Goal: Task Accomplishment & Management: Use online tool/utility

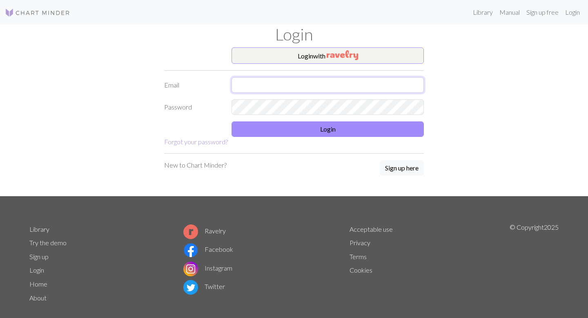
type input "[EMAIL_ADDRESS][DOMAIN_NAME]"
click at [52, 12] on img at bounding box center [37, 13] width 65 height 10
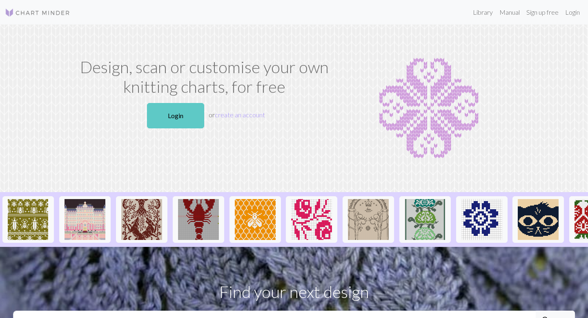
click at [195, 110] on link "Login" at bounding box center [175, 115] width 57 height 25
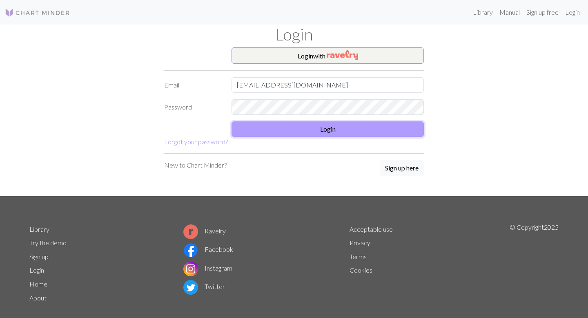
click at [288, 127] on button "Login" at bounding box center [327, 129] width 192 height 16
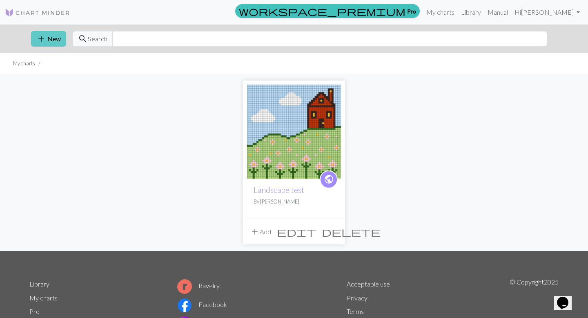
click at [58, 41] on button "add New" at bounding box center [48, 39] width 35 height 16
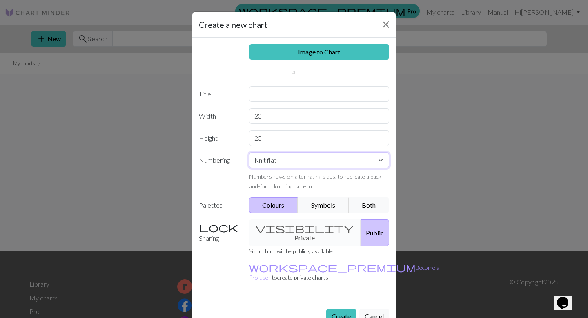
click at [282, 158] on select "Knit flat Knit in the round Lace knitting Cross stitch" at bounding box center [319, 160] width 140 height 16
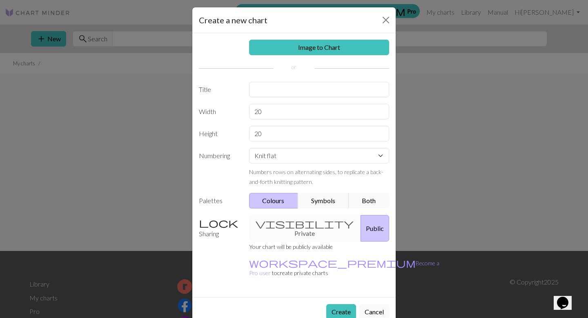
click at [300, 221] on div "visibility Private Public" at bounding box center [319, 228] width 150 height 27
click at [282, 224] on div "visibility Private Public" at bounding box center [319, 228] width 150 height 27
click at [276, 94] on input "text" at bounding box center [319, 90] width 140 height 16
type input "pigeon"
click at [340, 304] on button "Create" at bounding box center [341, 312] width 30 height 16
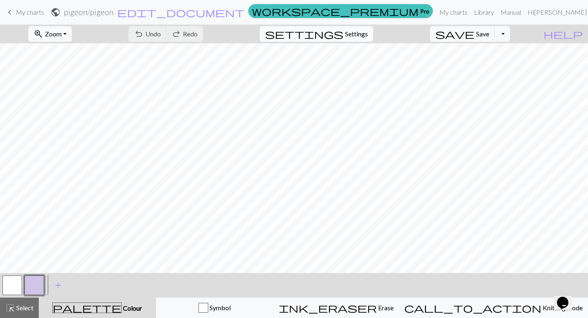
click at [368, 33] on span "Settings" at bounding box center [356, 34] width 23 height 10
select select "aran"
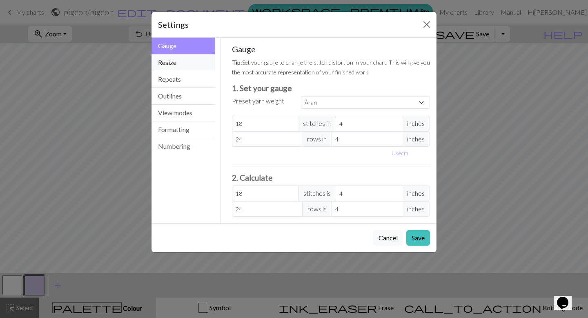
click at [185, 64] on button "Resize" at bounding box center [183, 62] width 64 height 17
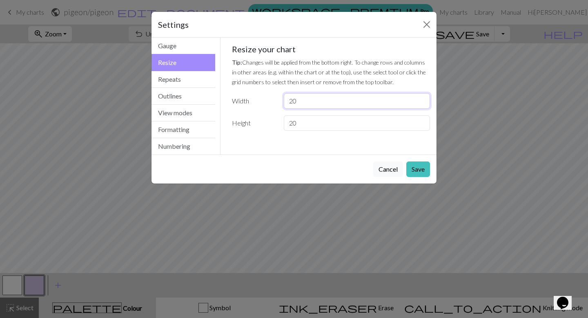
click at [301, 102] on input "20" at bounding box center [357, 101] width 146 height 16
type input "2"
type input "100"
click at [300, 126] on input "20" at bounding box center [357, 123] width 146 height 16
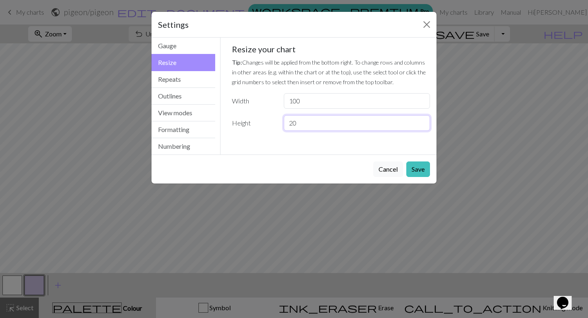
type input "2"
type input "100"
click at [427, 166] on button "Save" at bounding box center [418, 169] width 24 height 16
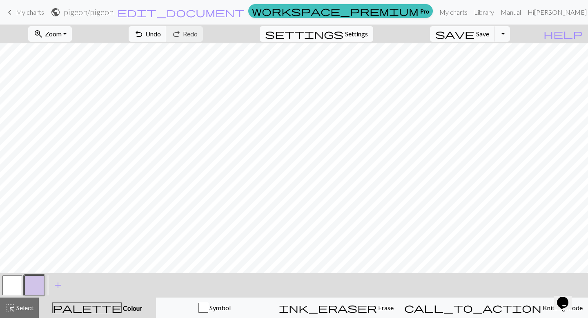
click at [341, 38] on button "settings Settings" at bounding box center [316, 34] width 113 height 16
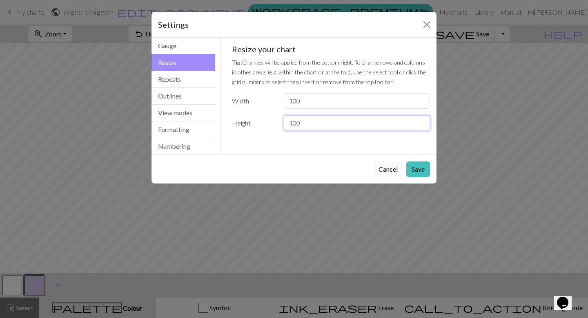
click at [296, 124] on input "100" at bounding box center [357, 123] width 146 height 16
type input "200"
click at [422, 162] on button "Save" at bounding box center [418, 169] width 24 height 16
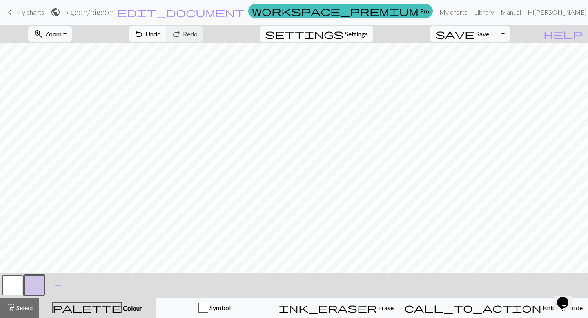
click at [362, 30] on span "Settings" at bounding box center [356, 34] width 23 height 10
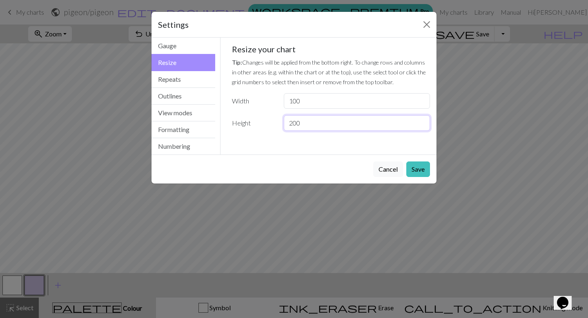
click at [312, 121] on input "200" at bounding box center [357, 123] width 146 height 16
type input "100"
click at [416, 172] on button "Save" at bounding box center [418, 169] width 24 height 16
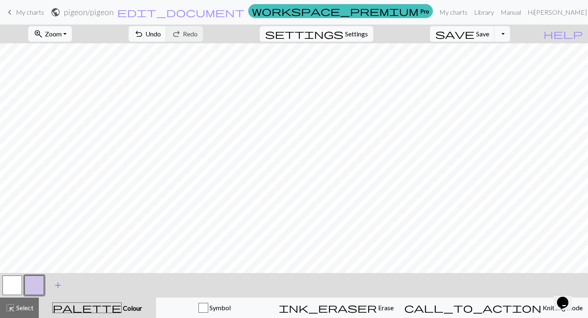
click at [56, 283] on span "add" at bounding box center [58, 284] width 10 height 11
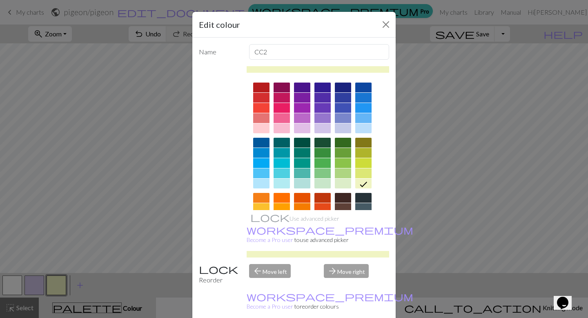
click at [360, 198] on div at bounding box center [363, 198] width 16 height 10
